Goal: Task Accomplishment & Management: Manage account settings

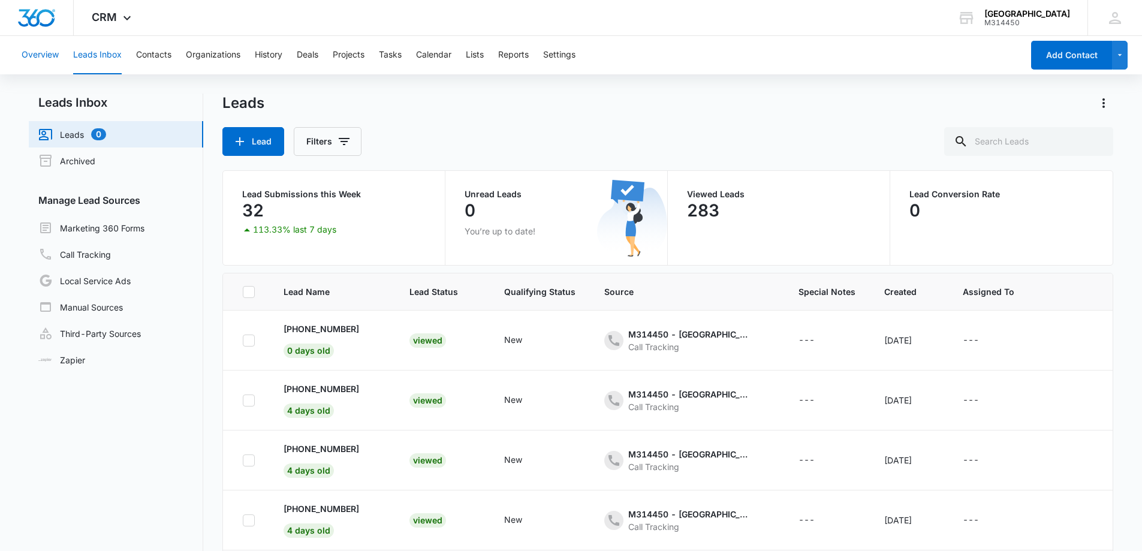
click at [46, 58] on button "Overview" at bounding box center [40, 55] width 37 height 38
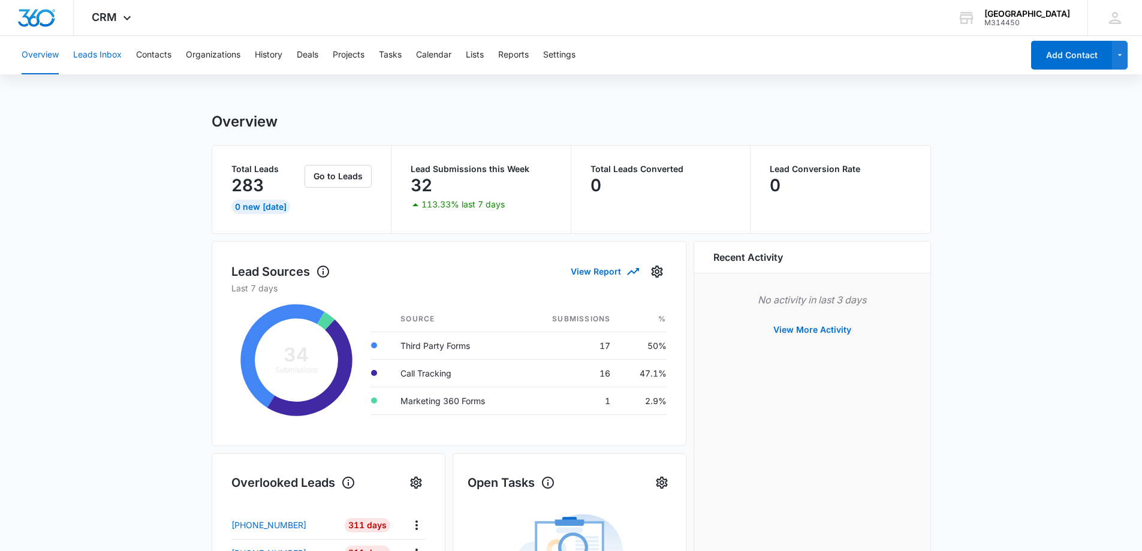
click at [102, 50] on button "Leads Inbox" at bounding box center [97, 55] width 49 height 38
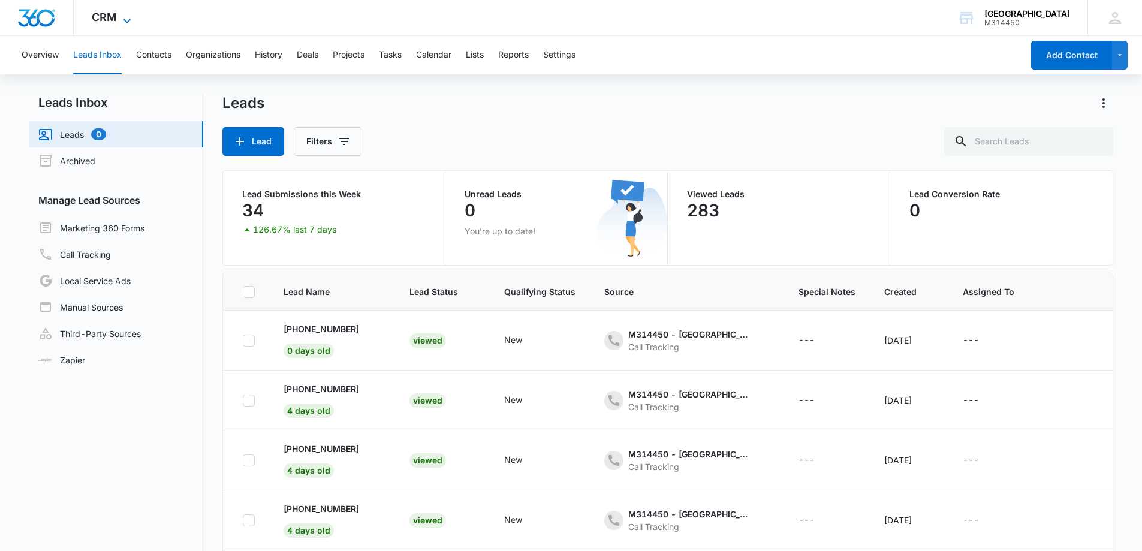
click at [127, 16] on icon at bounding box center [127, 21] width 14 height 14
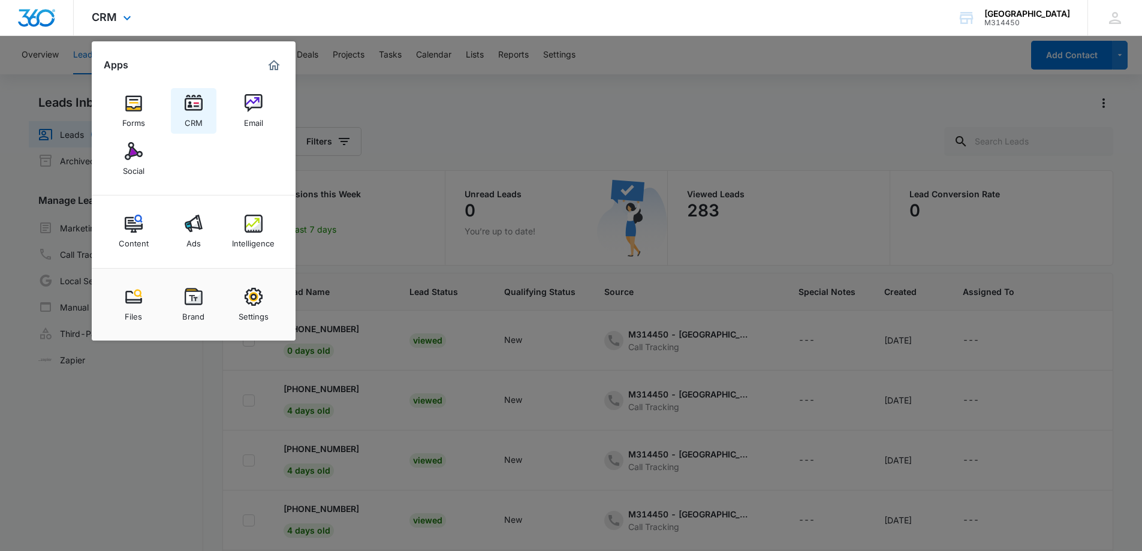
click at [187, 107] on img at bounding box center [194, 103] width 18 height 18
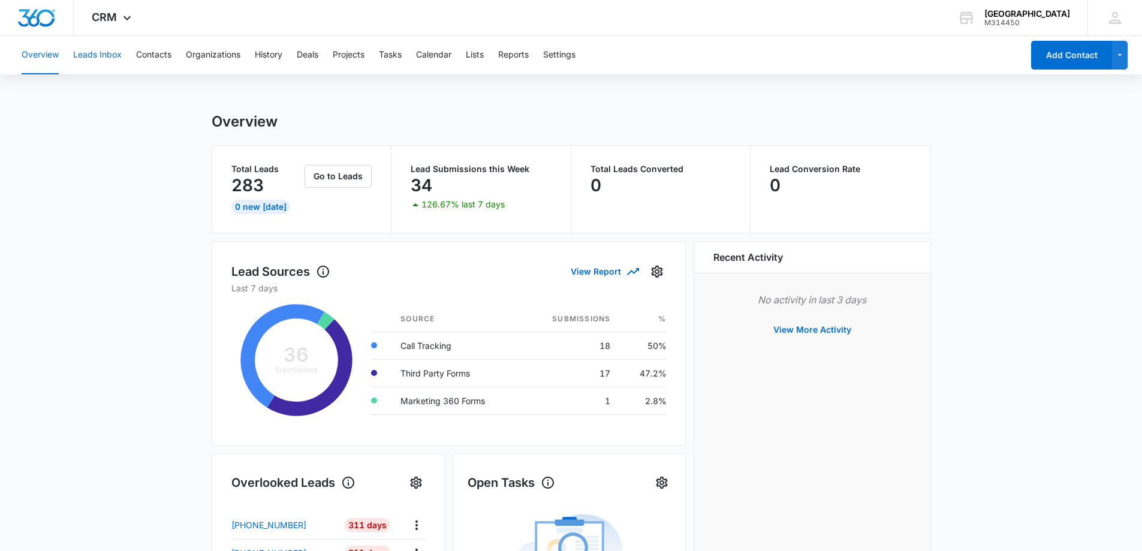
click at [87, 54] on button "Leads Inbox" at bounding box center [97, 55] width 49 height 38
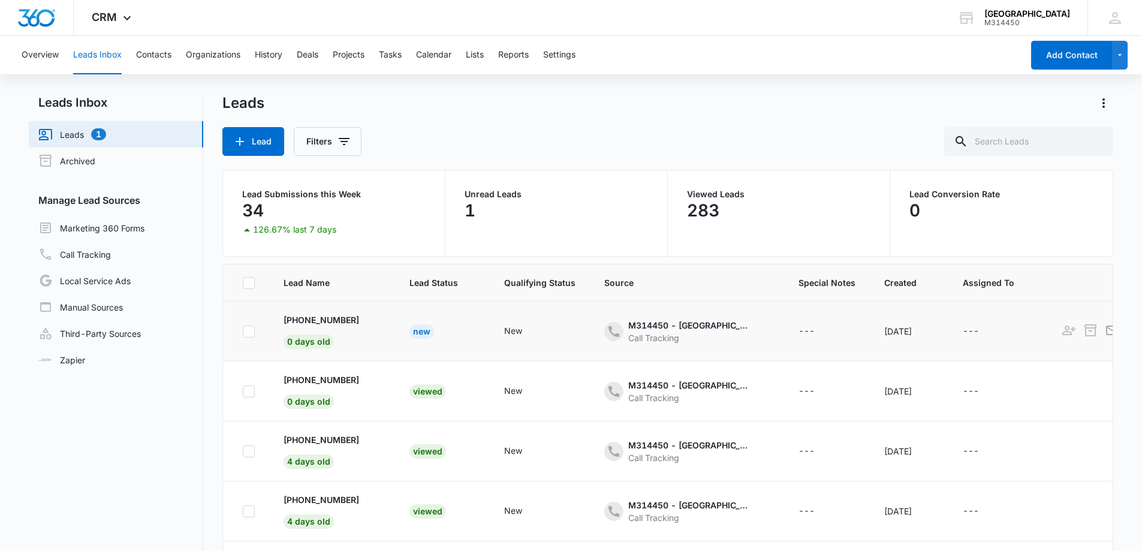
click at [422, 328] on div "New" at bounding box center [421, 331] width 25 height 14
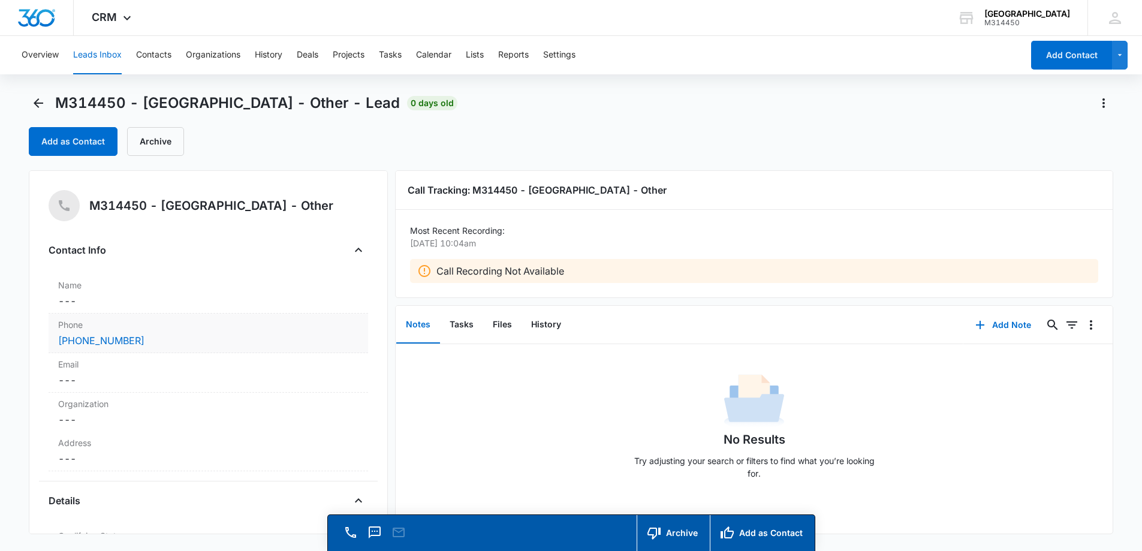
click at [173, 336] on div "[PHONE_NUMBER]" at bounding box center [208, 340] width 300 height 14
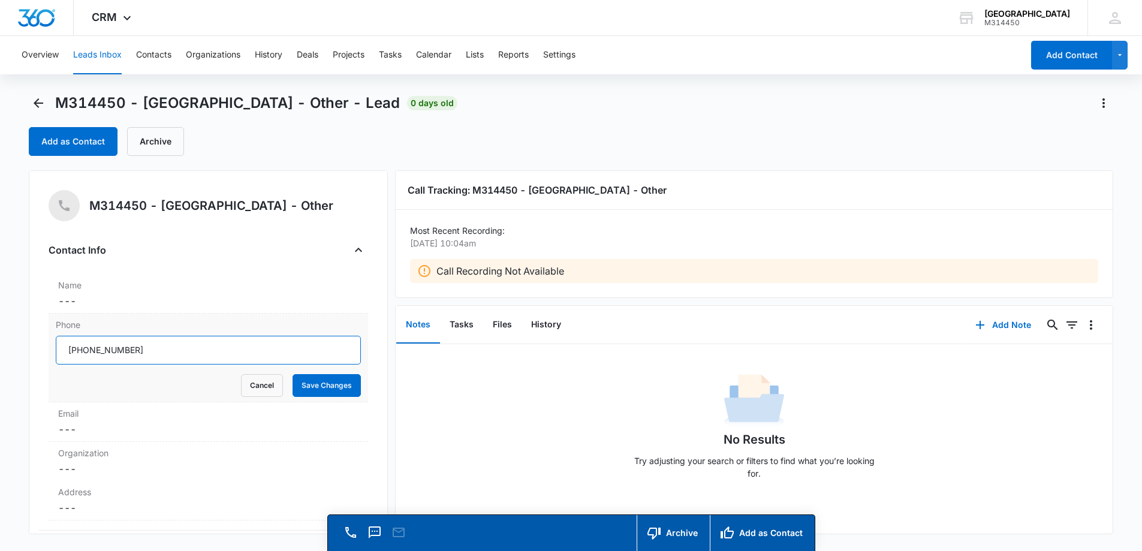
drag, startPoint x: 172, startPoint y: 351, endPoint x: 81, endPoint y: 353, distance: 91.1
click at [81, 353] on input "Phone" at bounding box center [208, 350] width 305 height 29
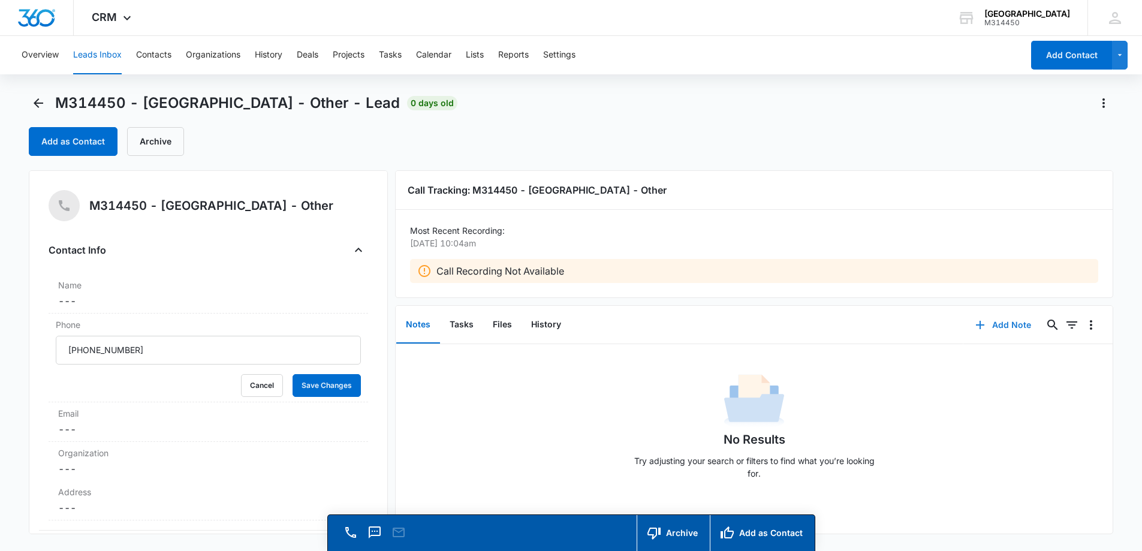
click at [995, 319] on button "Add Note" at bounding box center [1003, 324] width 80 height 29
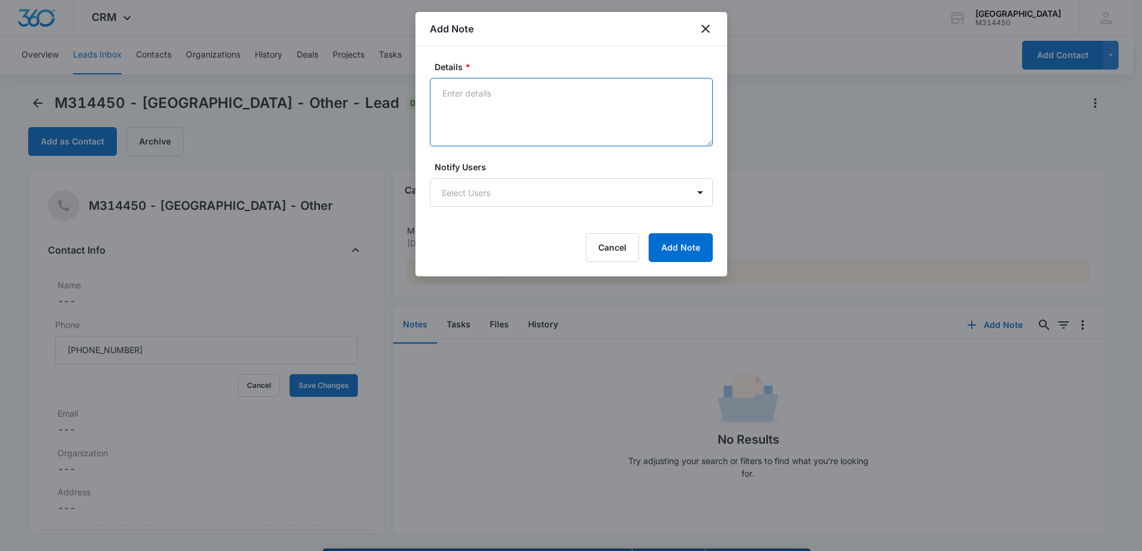
click at [505, 105] on textarea "Details *" at bounding box center [571, 112] width 283 height 68
type textarea "Looking for a doctor [DATE], did not want to wait"
drag, startPoint x: 591, startPoint y: 99, endPoint x: 442, endPoint y: 101, distance: 148.6
click at [442, 101] on textarea "Looking for a doctor [DATE], did not want to wait" at bounding box center [571, 112] width 283 height 68
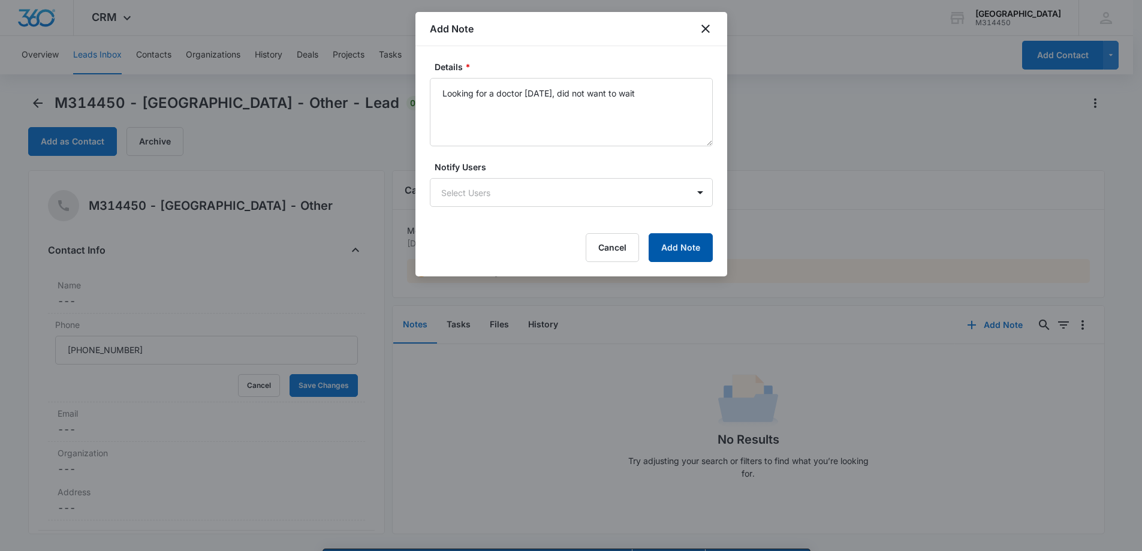
click at [689, 255] on button "Add Note" at bounding box center [680, 247] width 64 height 29
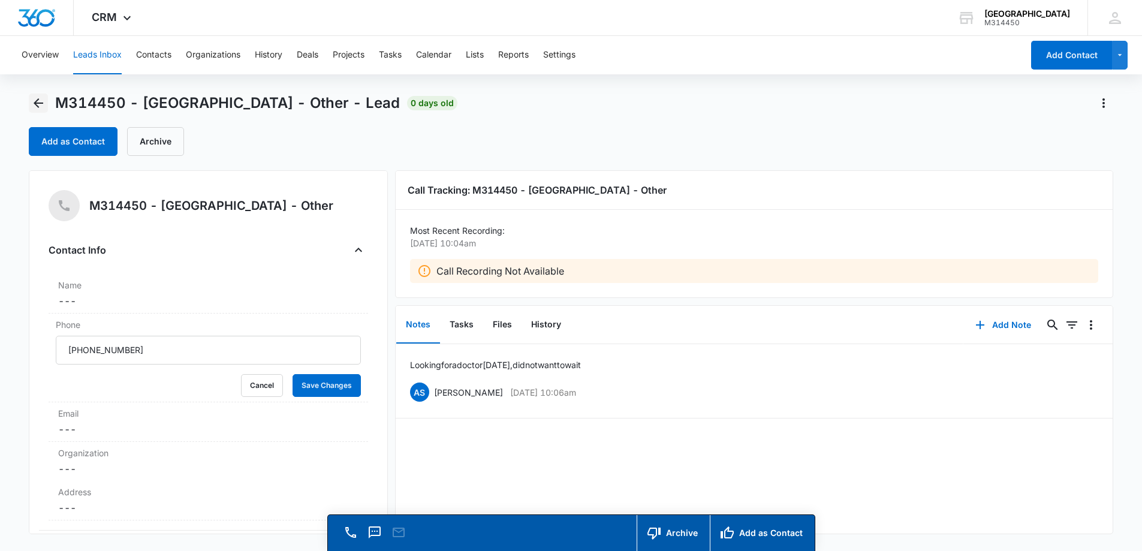
click at [40, 97] on icon "Back" at bounding box center [38, 103] width 14 height 14
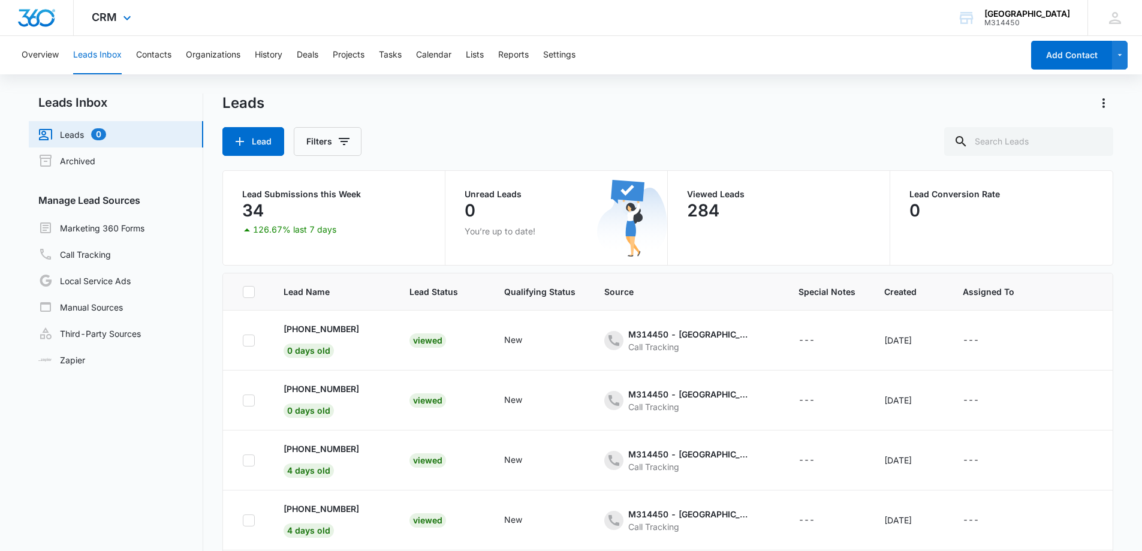
click at [118, 14] on div "CRM Apps Forms CRM Email Social Content Ads Intelligence Files Brand Settings" at bounding box center [113, 17] width 78 height 35
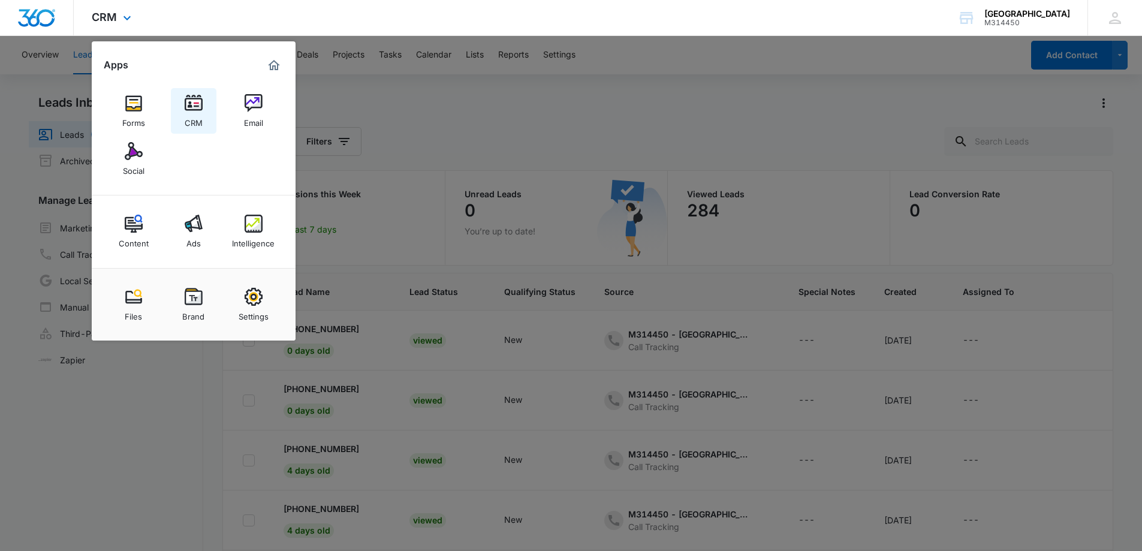
click at [195, 107] on img at bounding box center [194, 103] width 18 height 18
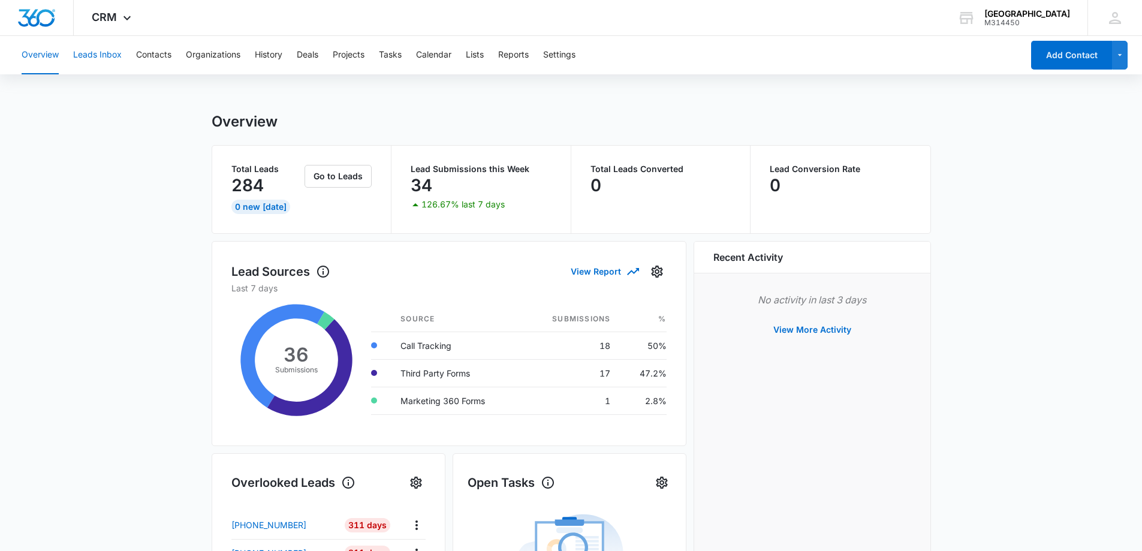
click at [93, 52] on button "Leads Inbox" at bounding box center [97, 55] width 49 height 38
